Goal: Check status

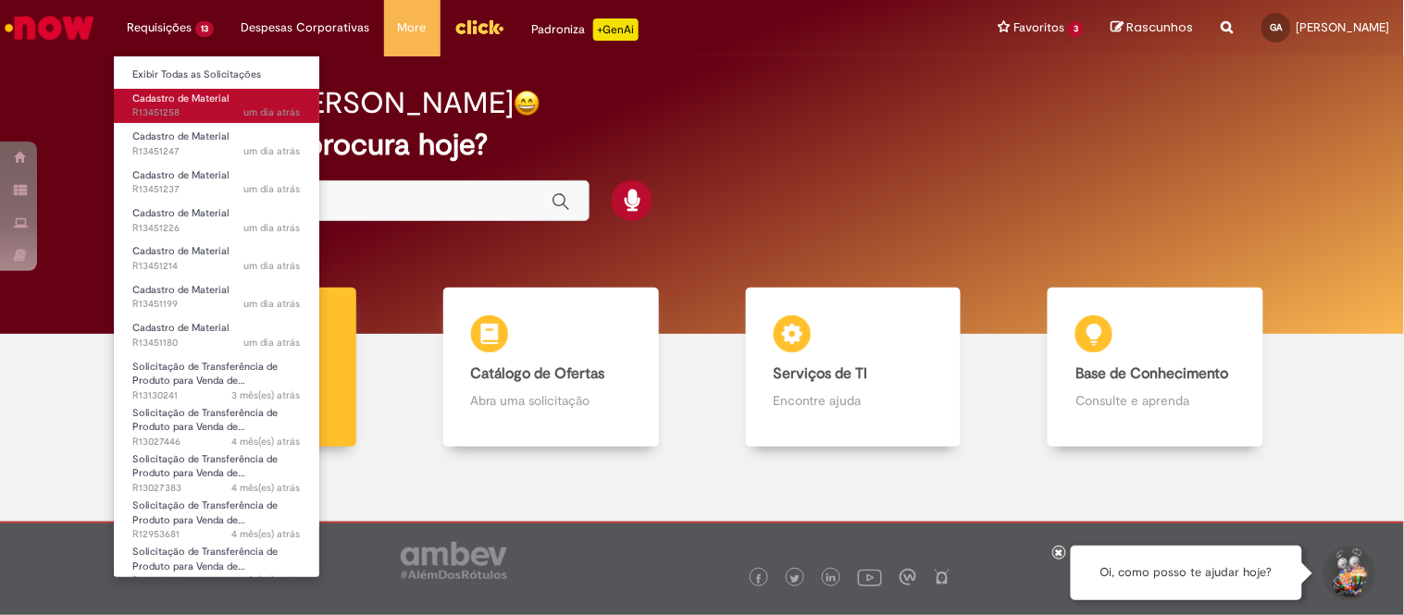
click at [183, 112] on span "um dia atrás um dia atrás R13451258" at bounding box center [216, 113] width 168 height 15
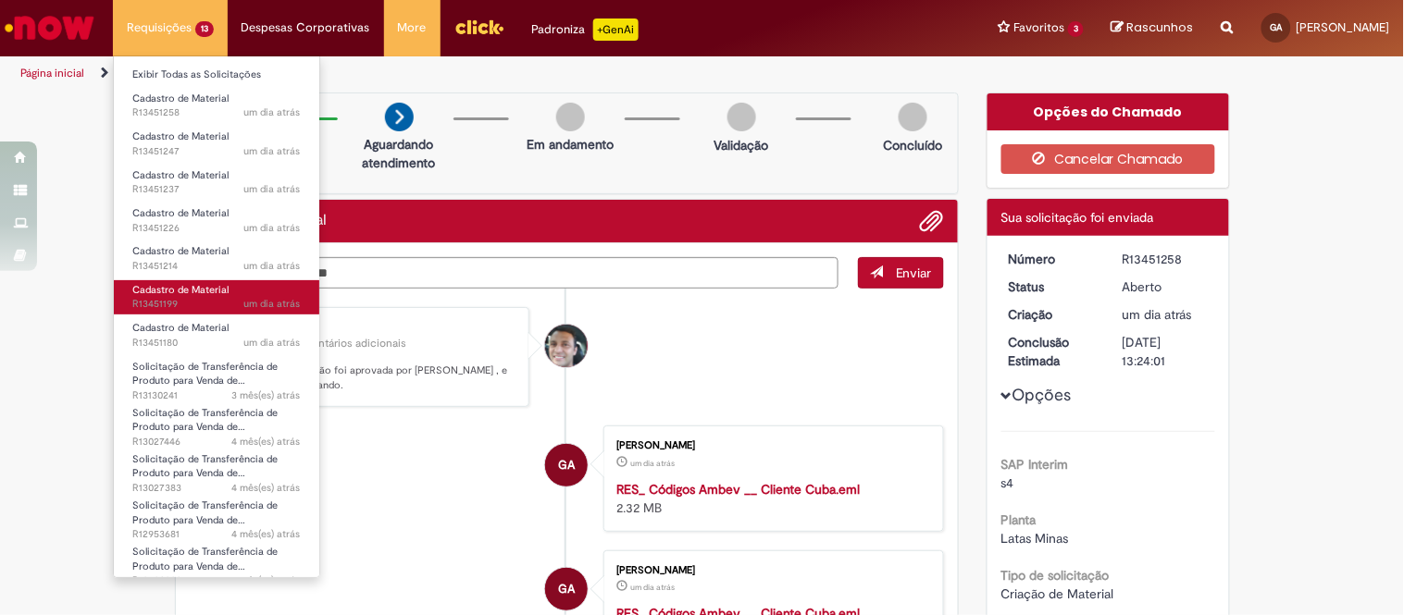
click at [155, 283] on span "Cadastro de Material" at bounding box center [180, 290] width 96 height 14
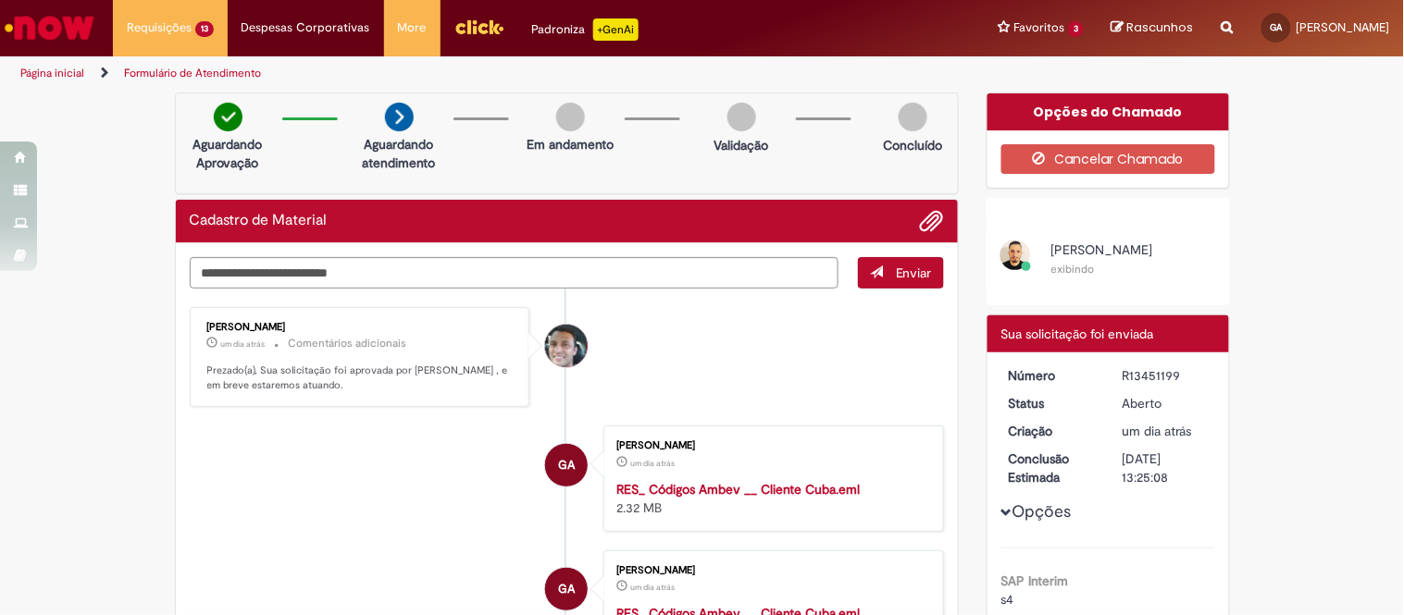
drag, startPoint x: 1044, startPoint y: 247, endPoint x: 1224, endPoint y: 235, distance: 180.9
copy span "Arnaldo Jose Vieira De Melo"
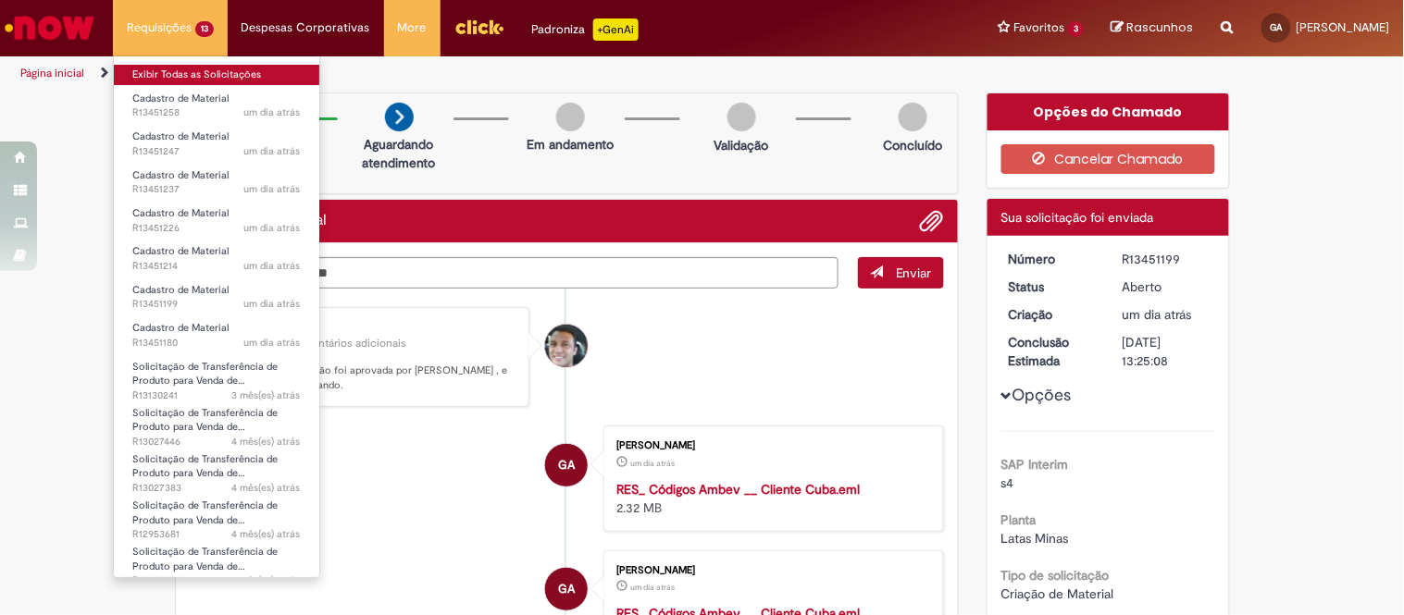
click at [159, 83] on link "Exibir Todas as Solicitações" at bounding box center [216, 75] width 205 height 20
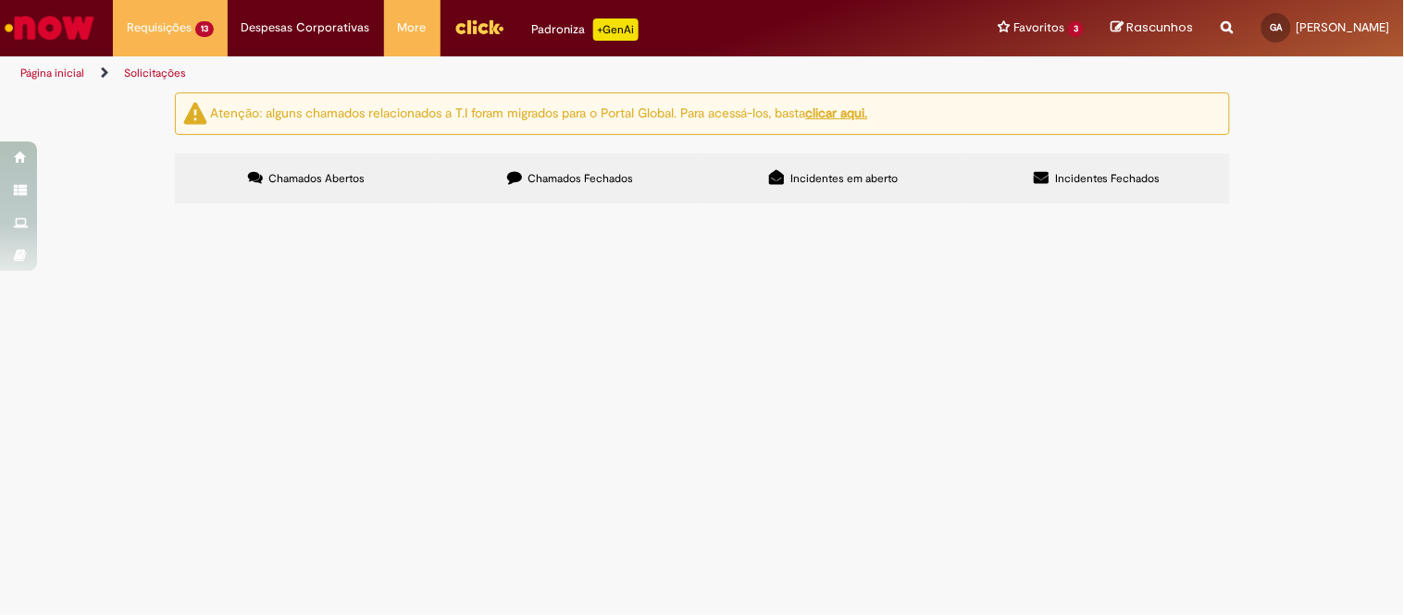
click at [1305, 209] on div "Atenção: alguns chamados relacionados a T.I foram migrados para o Portal Global…" at bounding box center [702, 151] width 1404 height 117
click at [0, 0] on span "Cadastro nova MP." at bounding box center [0, 0] width 0 height 0
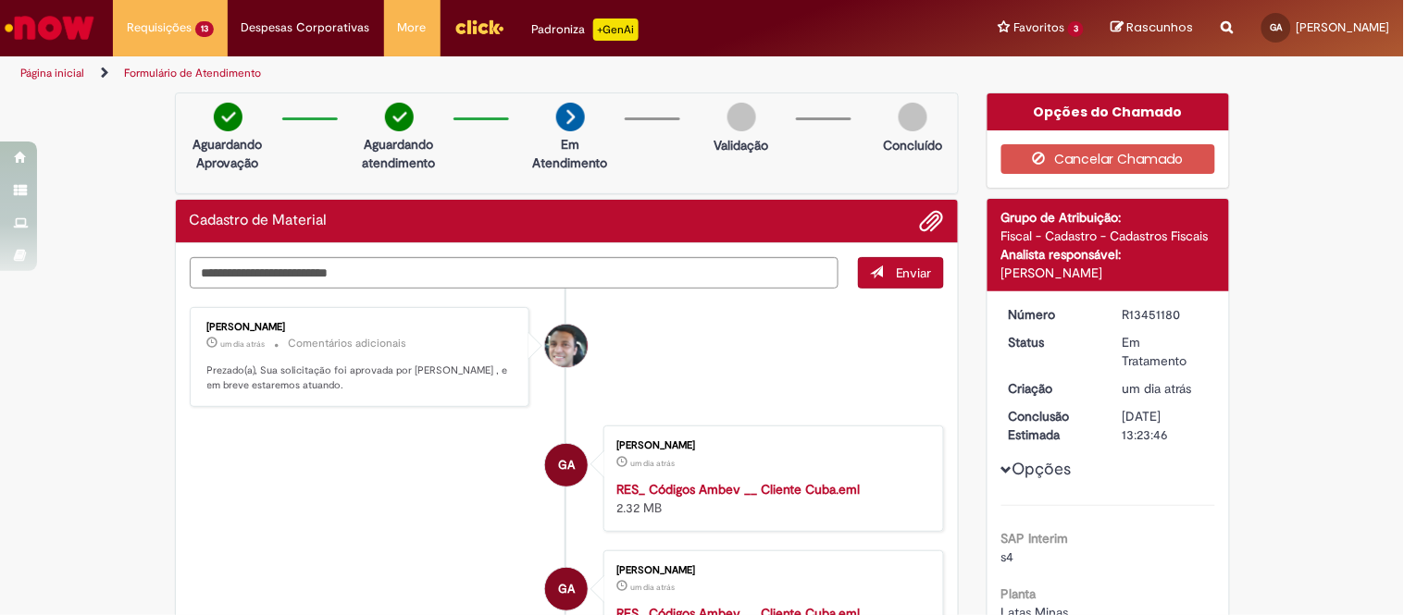
click at [54, 31] on img "Ir para a Homepage" at bounding box center [49, 27] width 95 height 37
